Goal: Information Seeking & Learning: Learn about a topic

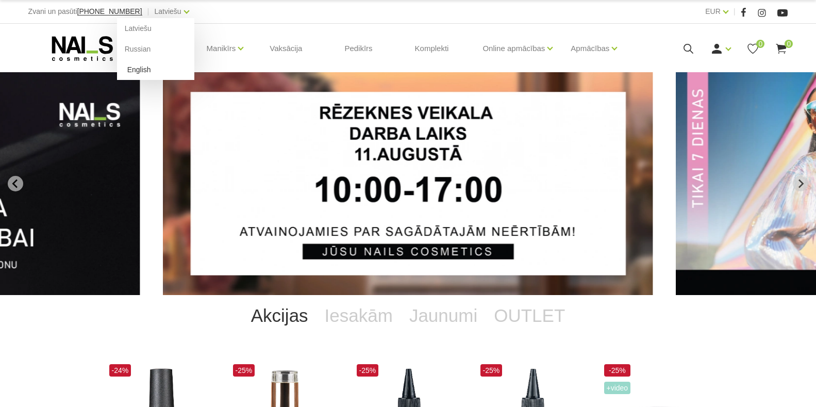
click at [119, 72] on link "English" at bounding box center [155, 69] width 77 height 21
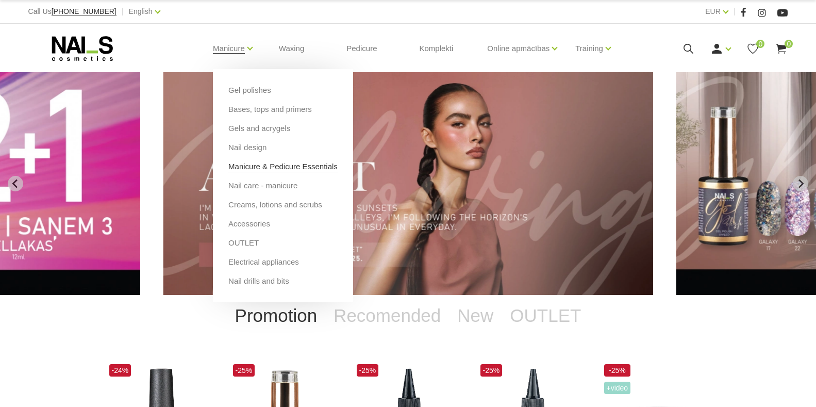
click at [239, 163] on link "Manicure & Pedicure Essentials" at bounding box center [282, 166] width 109 height 11
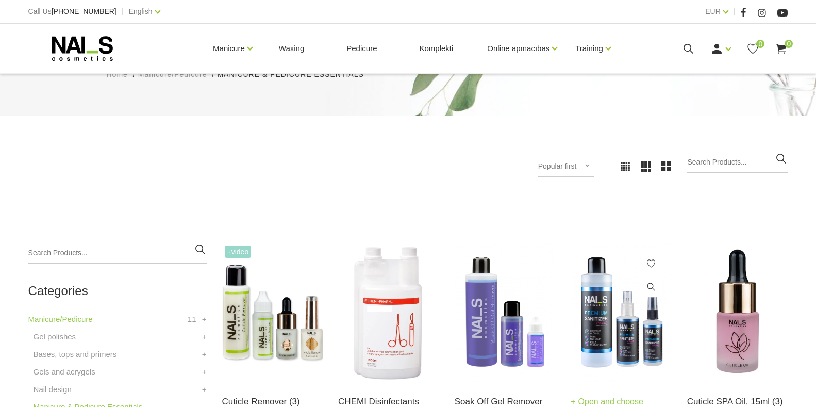
scroll to position [155, 0]
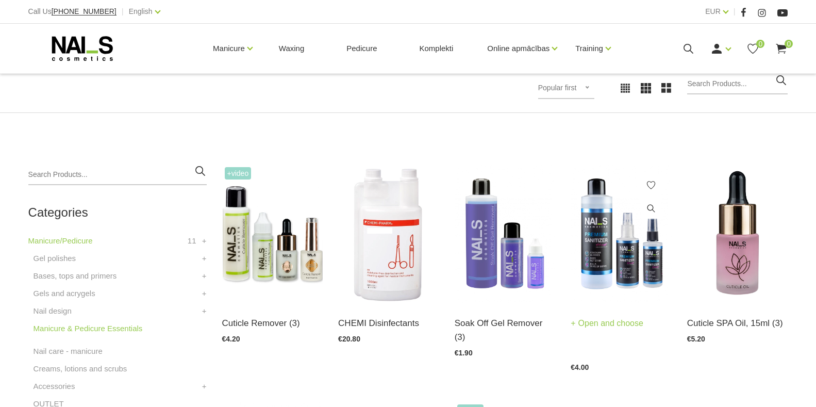
click at [599, 323] on link "Open and choose" at bounding box center [607, 323] width 73 height 14
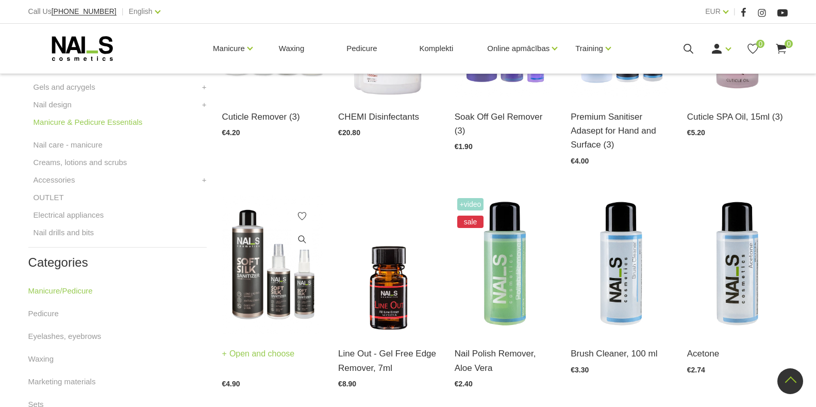
click at [250, 352] on link "Open and choose" at bounding box center [258, 353] width 73 height 14
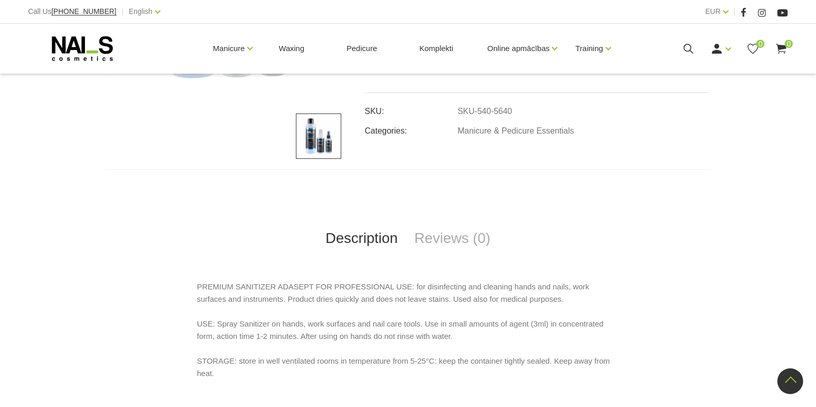
scroll to position [464, 0]
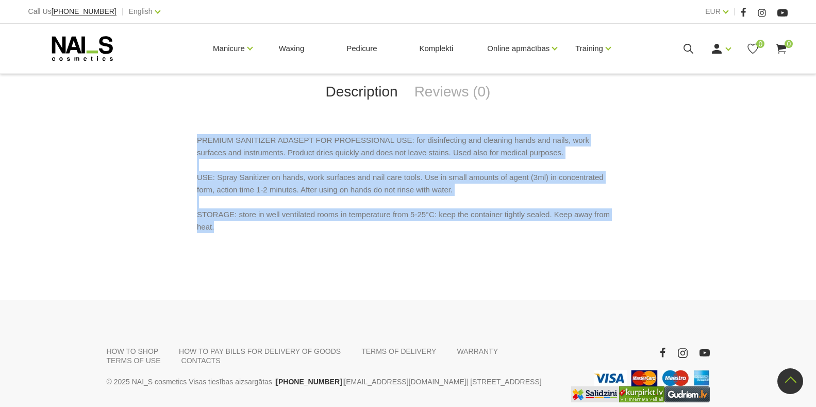
drag, startPoint x: 198, startPoint y: 138, endPoint x: 723, endPoint y: 223, distance: 531.0
click at [723, 223] on div "Premium Sanitiser Adasept for Hand and Surface € 4.00 Select: 100ml 150ml 500ml…" at bounding box center [408, 1] width 816 height 494
copy p "PREMIUM SANITIZER ADASEPT FOR PROFESSIONAL USE: for disinfecting and cleaning h…"
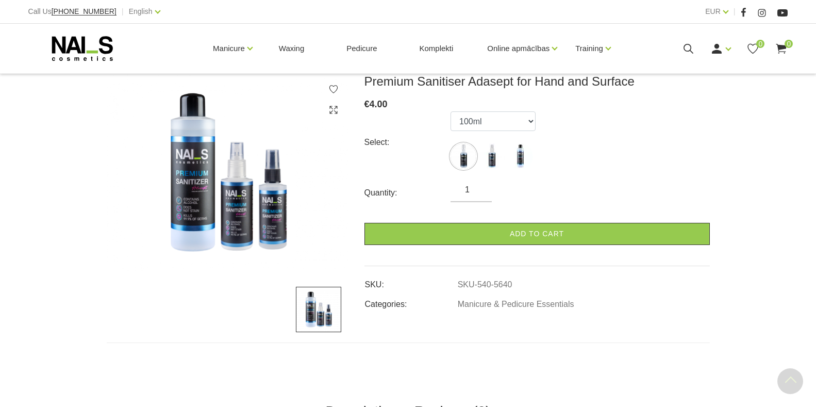
scroll to position [103, 0]
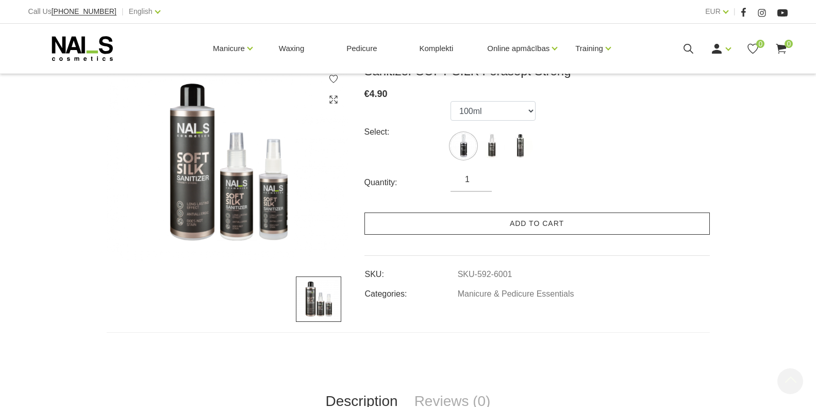
scroll to position [412, 0]
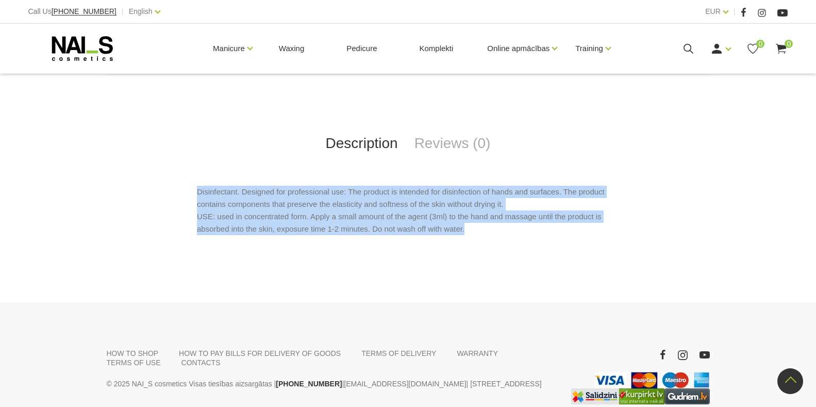
drag, startPoint x: 197, startPoint y: 190, endPoint x: 591, endPoint y: 234, distance: 395.7
click at [591, 234] on p "Disinfectant. Designed for professional use: The product is intended for disinf…" at bounding box center [408, 210] width 422 height 49
copy p "Disinfectant. Designed for professional use: The product is intended for disinf…"
